Goal: Task Accomplishment & Management: Use online tool/utility

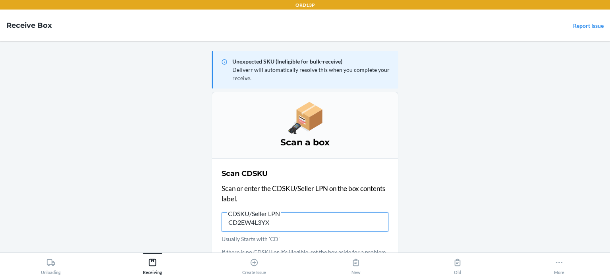
type input "CD2EW4L3YXG"
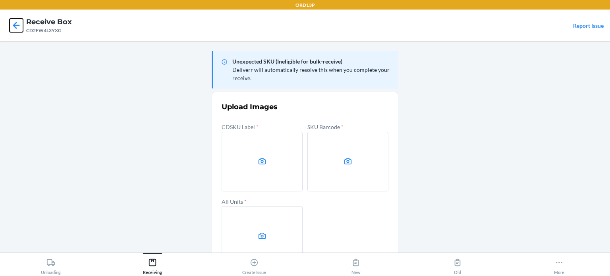
click at [15, 23] on icon at bounding box center [16, 25] width 7 height 7
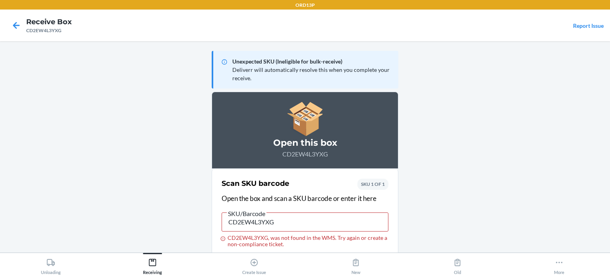
type input "CD2EW4L3YXG"
click at [259, 212] on div at bounding box center [305, 221] width 167 height 19
click at [259, 212] on input "CD2EW4L3YXG is a CDSKU. Scan a product barcode, or start over to scan this CDSK…" at bounding box center [305, 221] width 167 height 19
type input "CD2EW4L3YXG"
drag, startPoint x: 264, startPoint y: 217, endPoint x: 239, endPoint y: 226, distance: 26.7
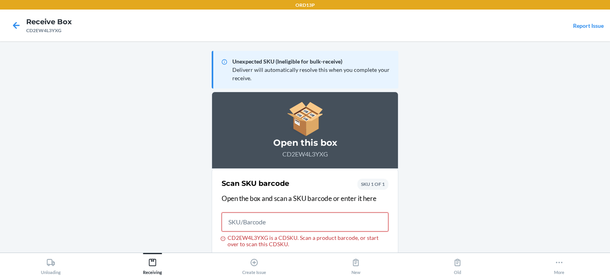
click at [239, 226] on input "CD2EW4L3YXG is a CDSKU. Scan a product barcode, or start over to scan this CDSK…" at bounding box center [305, 221] width 167 height 19
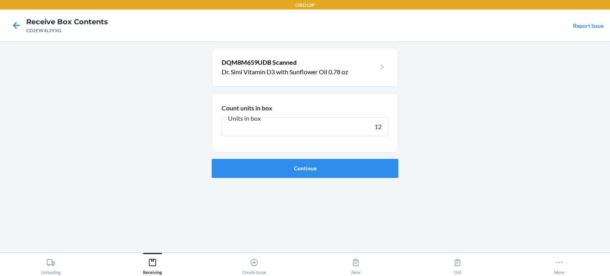
type input "12"
click at [268, 126] on input "12" at bounding box center [305, 126] width 167 height 19
click at [342, 158] on form "Count units in box Units in box 12 Continue" at bounding box center [305, 135] width 187 height 85
click at [337, 164] on button "Continue" at bounding box center [305, 168] width 187 height 19
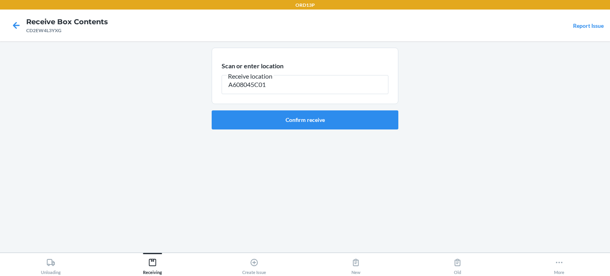
type input "A608045C01"
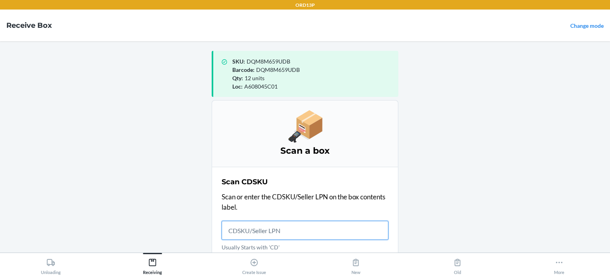
click at [260, 224] on input "Usually Starts with 'CD'" at bounding box center [305, 230] width 167 height 19
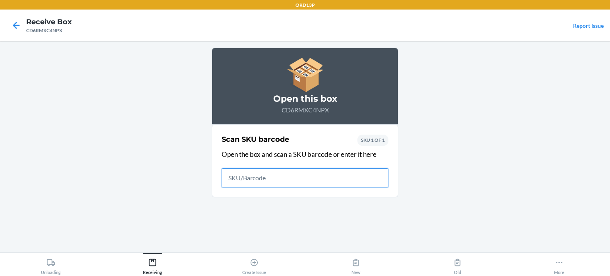
click at [315, 182] on input "text" at bounding box center [305, 177] width 167 height 19
type input "850063910002"
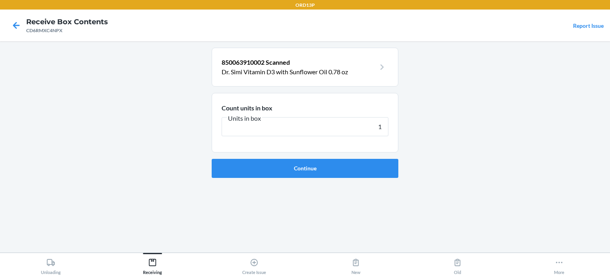
type input "12"
click button "Continue" at bounding box center [305, 168] width 187 height 19
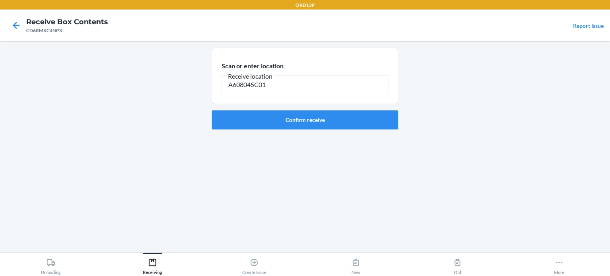
type input "A608045C01"
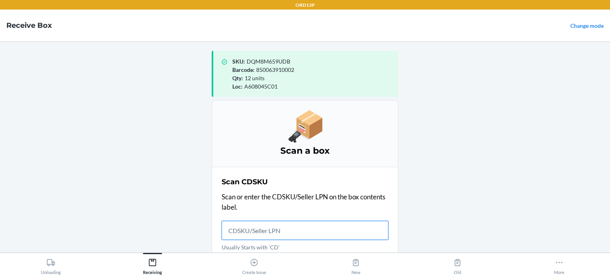
click at [290, 237] on input "Usually Starts with 'CD'" at bounding box center [305, 230] width 167 height 19
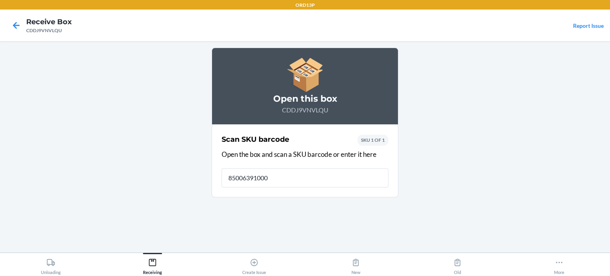
type input "850063910002"
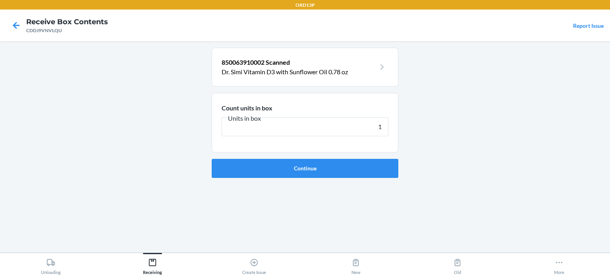
type input "12"
click button "Continue" at bounding box center [305, 168] width 187 height 19
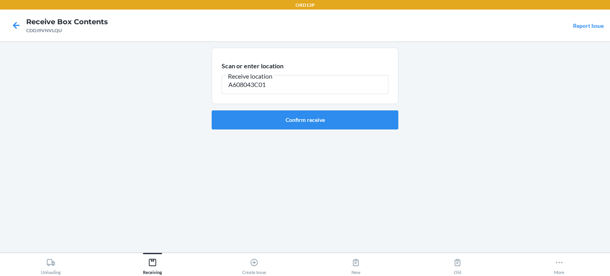
type input "A608043C01"
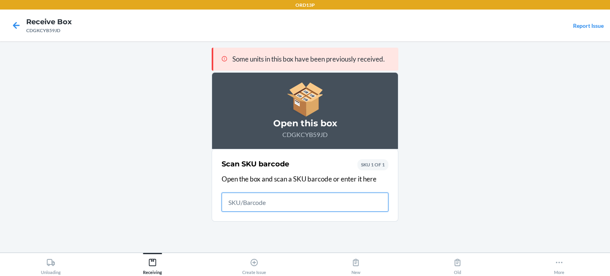
click at [300, 205] on input "text" at bounding box center [305, 202] width 167 height 19
type input "850063910002"
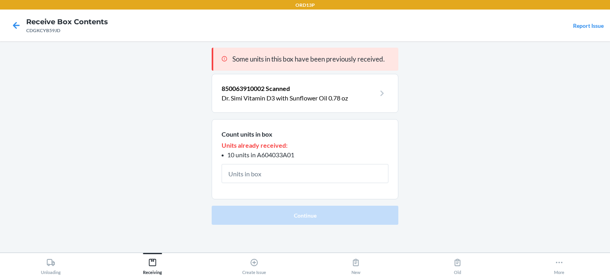
type input "2"
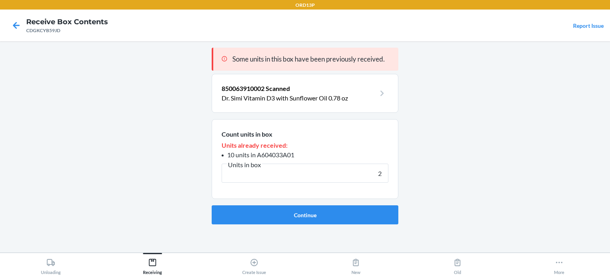
click button "Continue" at bounding box center [305, 214] width 187 height 19
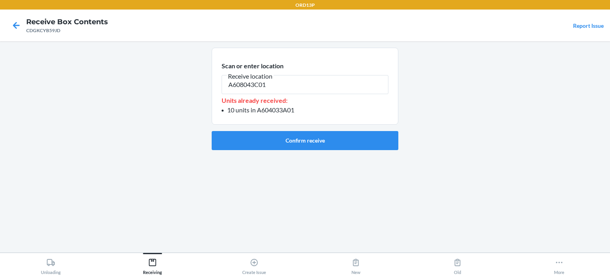
type input "A608043C01"
click at [300, 205] on div "Scan or enter location Receive location A608043C01 Units already received: 10 u…" at bounding box center [305, 147] width 187 height 199
click at [307, 137] on button "Confirm receive" at bounding box center [305, 140] width 187 height 19
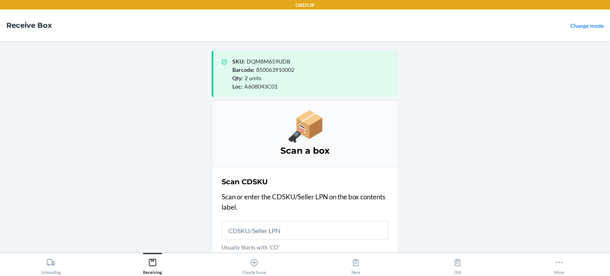
click at [273, 240] on label "Usually Starts with 'CD'" at bounding box center [305, 236] width 167 height 31
click at [273, 240] on input "Usually Starts with 'CD'" at bounding box center [305, 230] width 167 height 19
click at [261, 234] on input "Usually Starts with 'CD'" at bounding box center [305, 230] width 167 height 19
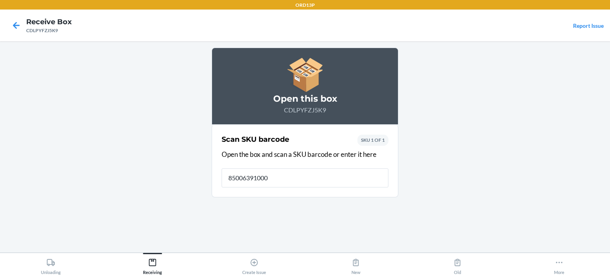
type input "850063910002"
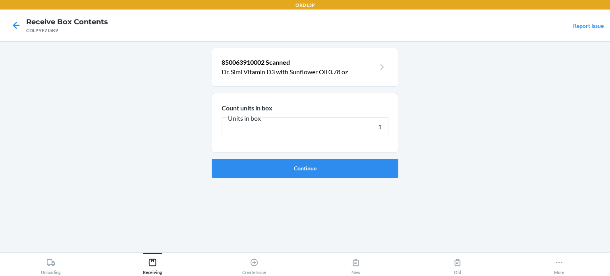
type input "12"
click button "Continue" at bounding box center [305, 168] width 187 height 19
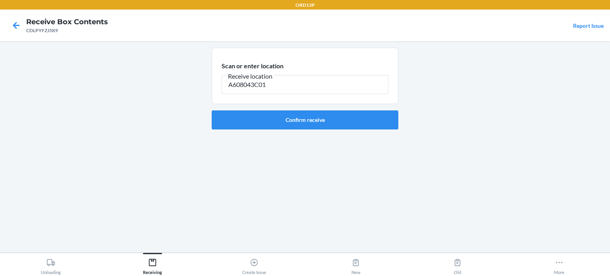
type input "A608043C01"
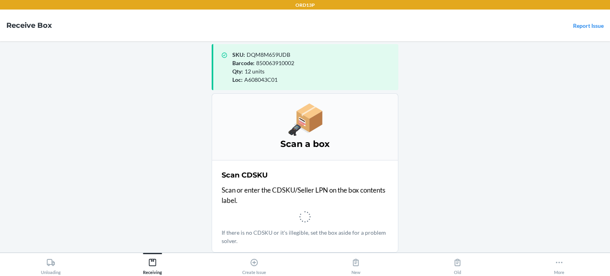
scroll to position [6, 0]
click at [288, 200] on p "Scan or enter the CDSKU/Seller LPN on the box contents label." at bounding box center [305, 195] width 167 height 20
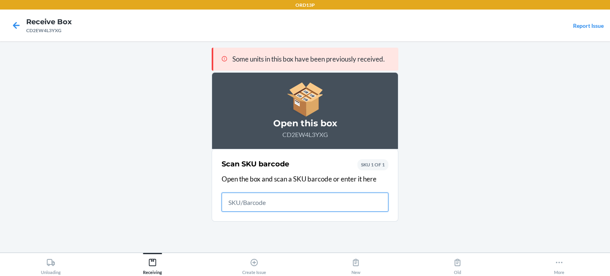
click at [296, 197] on input "text" at bounding box center [305, 202] width 167 height 19
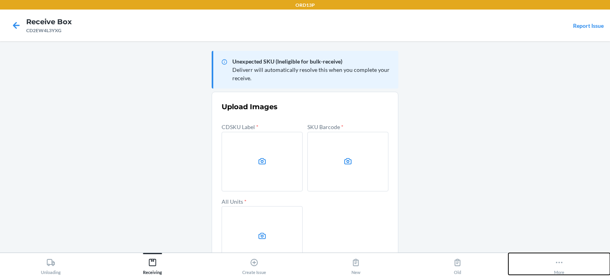
click at [572, 257] on button "More" at bounding box center [559, 264] width 102 height 22
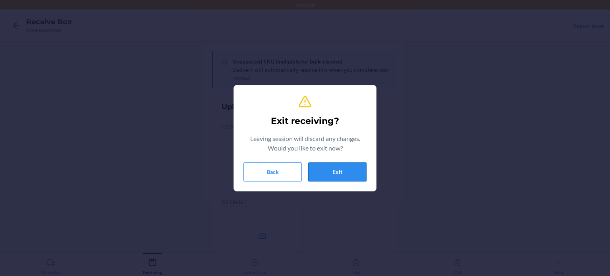
click at [348, 166] on button "Exit" at bounding box center [337, 171] width 58 height 19
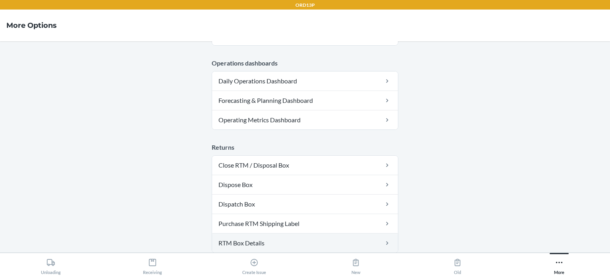
scroll to position [317, 0]
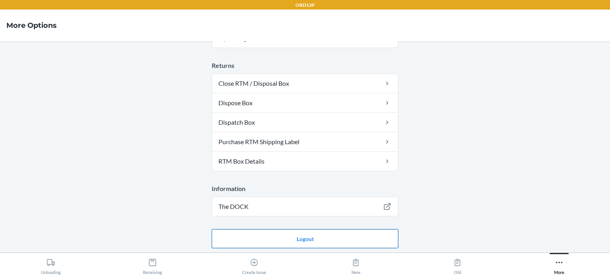
click at [309, 232] on button "Logout" at bounding box center [305, 238] width 187 height 19
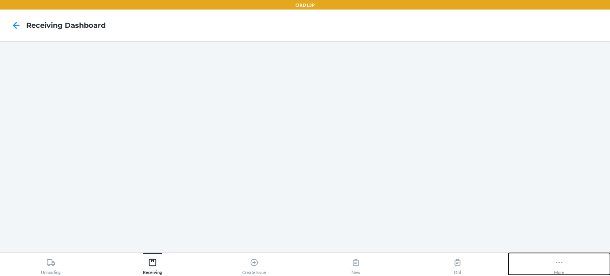
click at [554, 262] on div "More" at bounding box center [559, 265] width 10 height 20
